Goal: Transaction & Acquisition: Subscribe to service/newsletter

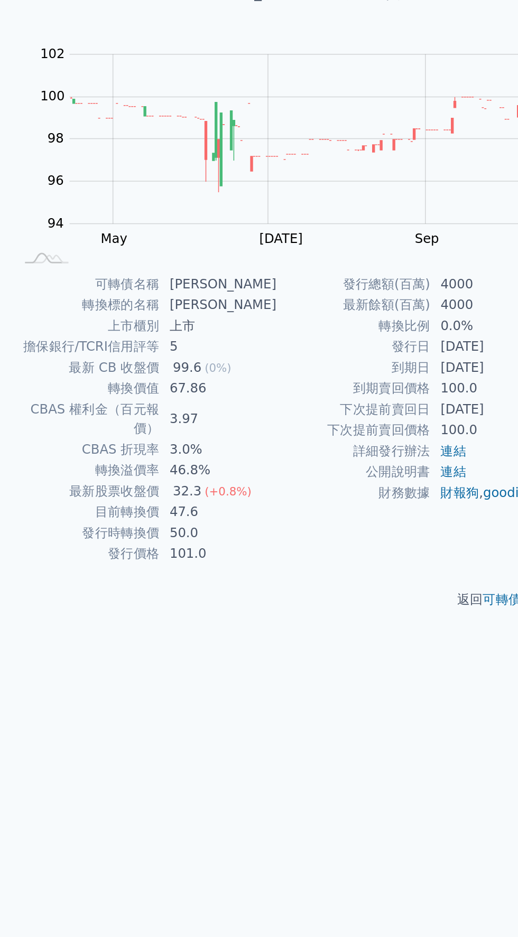
scroll to position [3, 0]
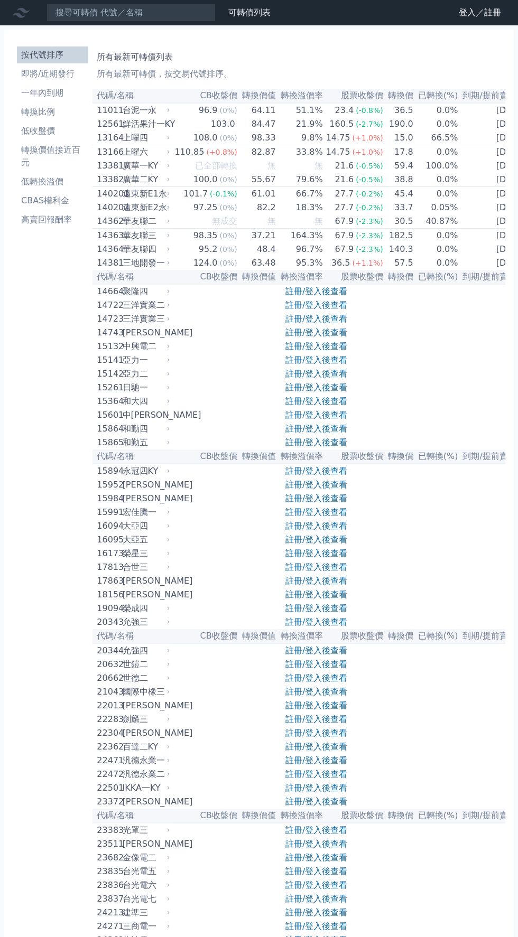
click at [317, 337] on link "註冊/登入後查看" at bounding box center [316, 332] width 62 height 10
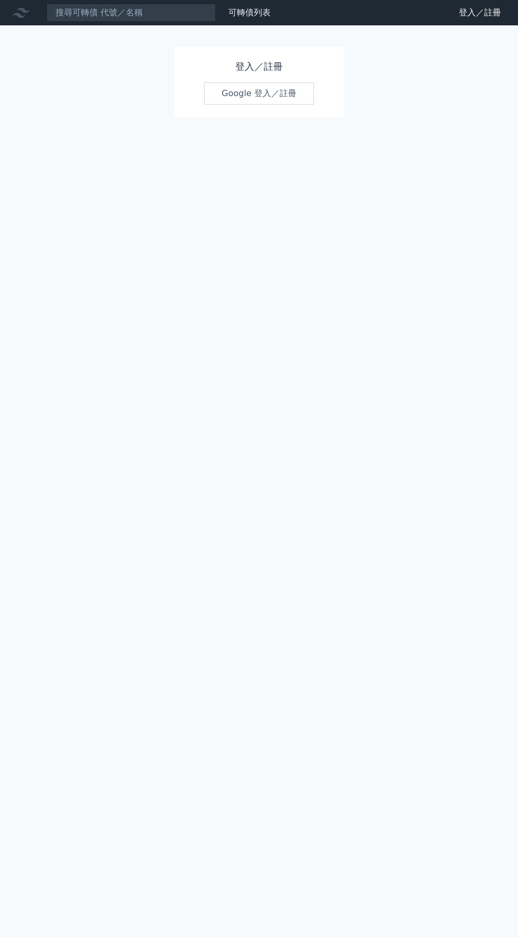
click at [236, 97] on link "Google 登入／註冊" at bounding box center [259, 93] width 110 height 22
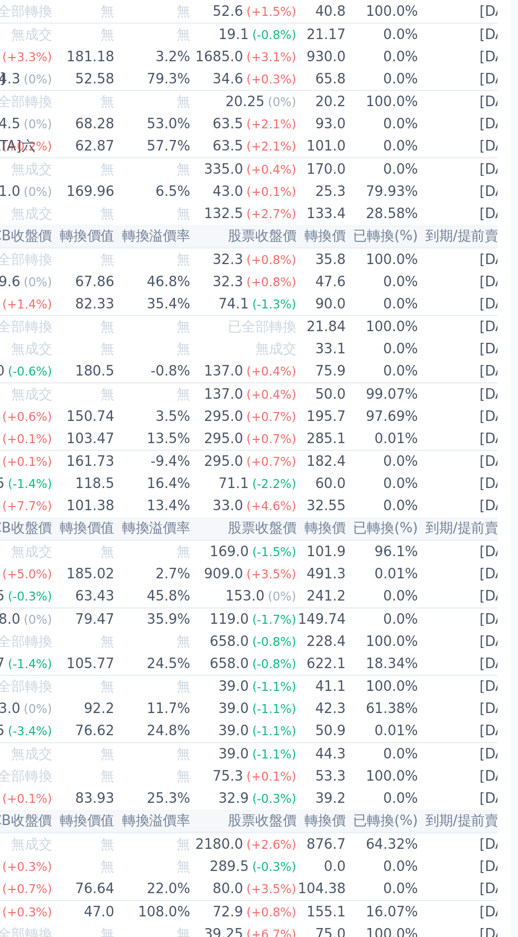
scroll to position [3760, 0]
